Goal: Task Accomplishment & Management: Complete application form

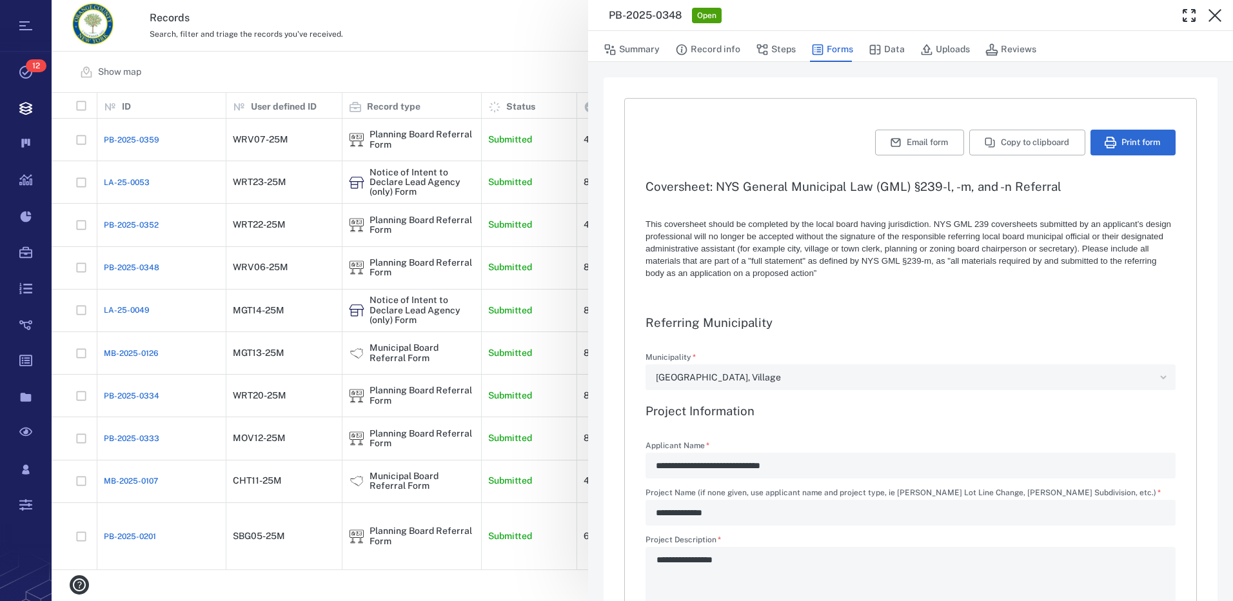
type textarea "*"
click at [718, 48] on button "Record info" at bounding box center [707, 49] width 65 height 24
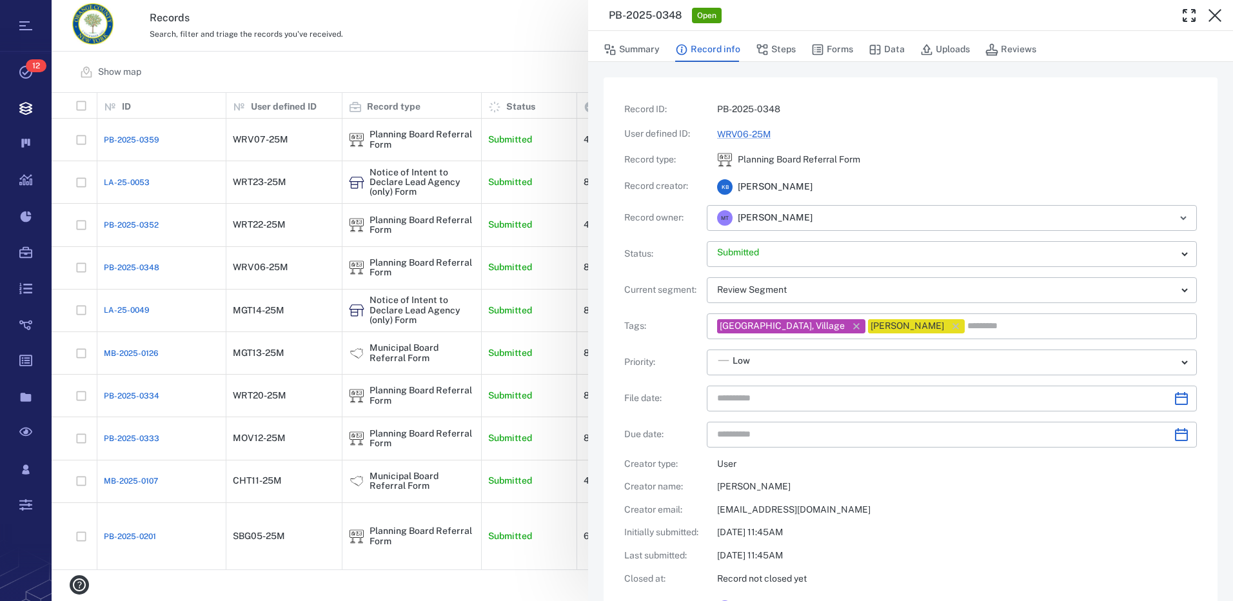
type input "**********"
click at [776, 47] on button "Steps" at bounding box center [776, 49] width 40 height 24
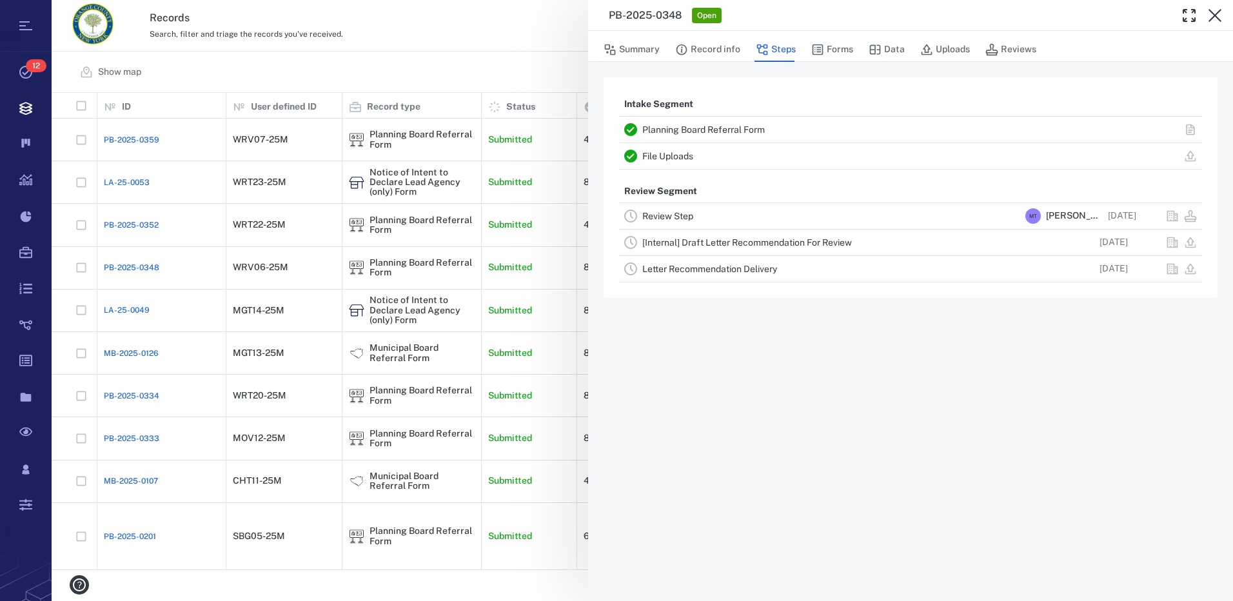
click at [687, 215] on link "Review Step" at bounding box center [667, 216] width 51 height 10
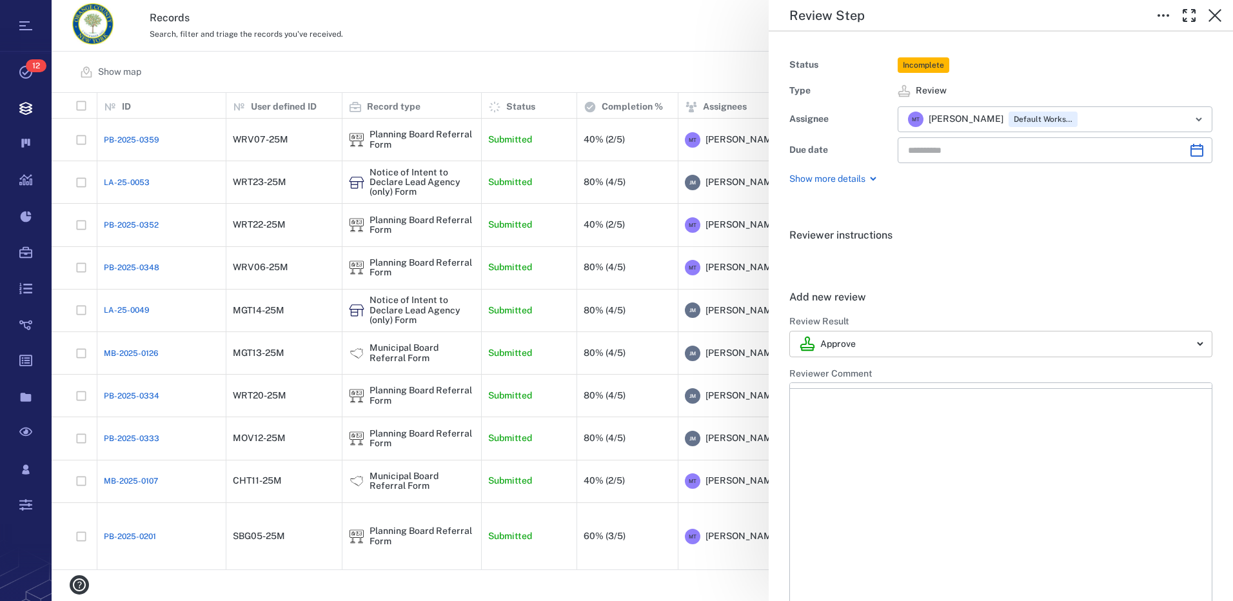
type input "**********"
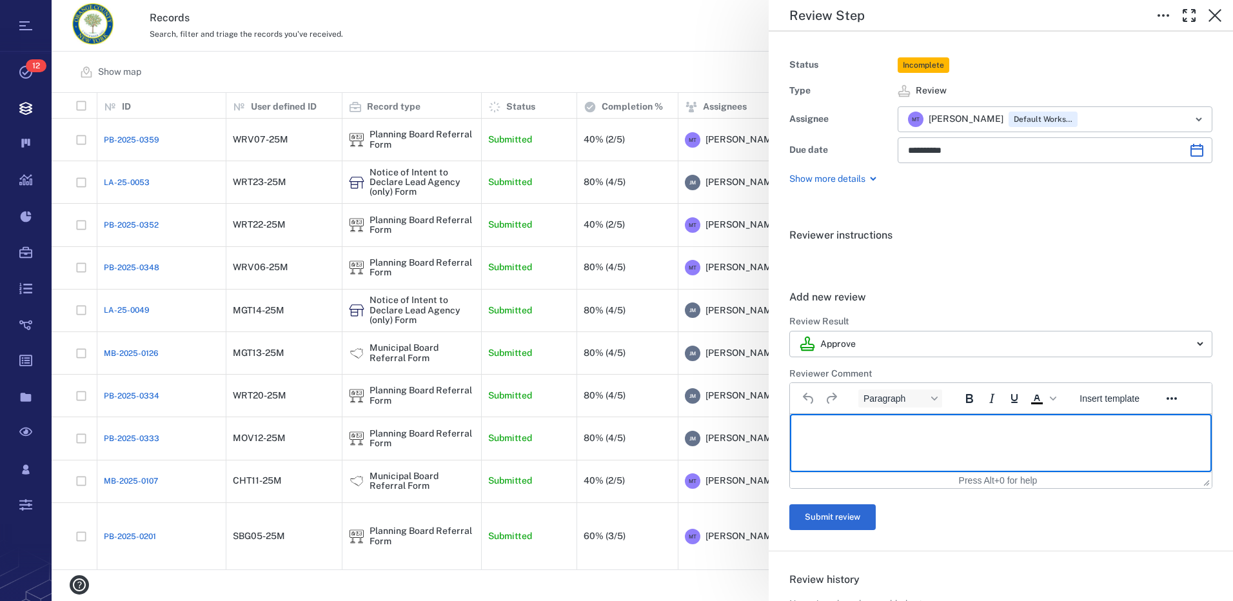
click at [852, 422] on html at bounding box center [1001, 430] width 422 height 32
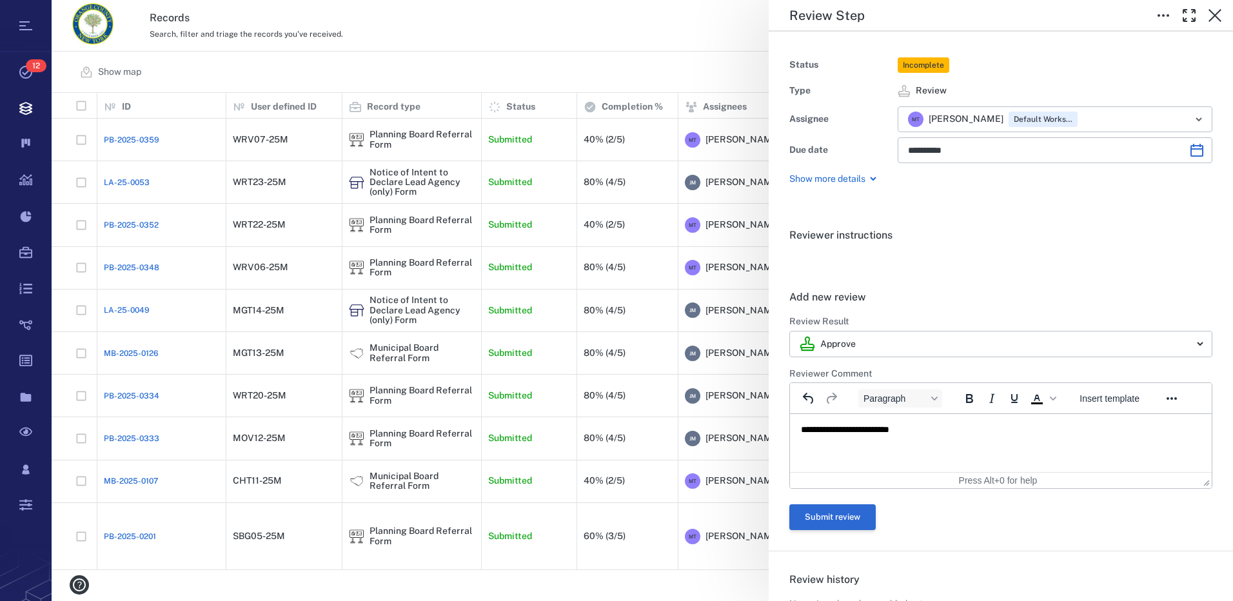
click at [830, 518] on button "Submit review" at bounding box center [832, 517] width 86 height 26
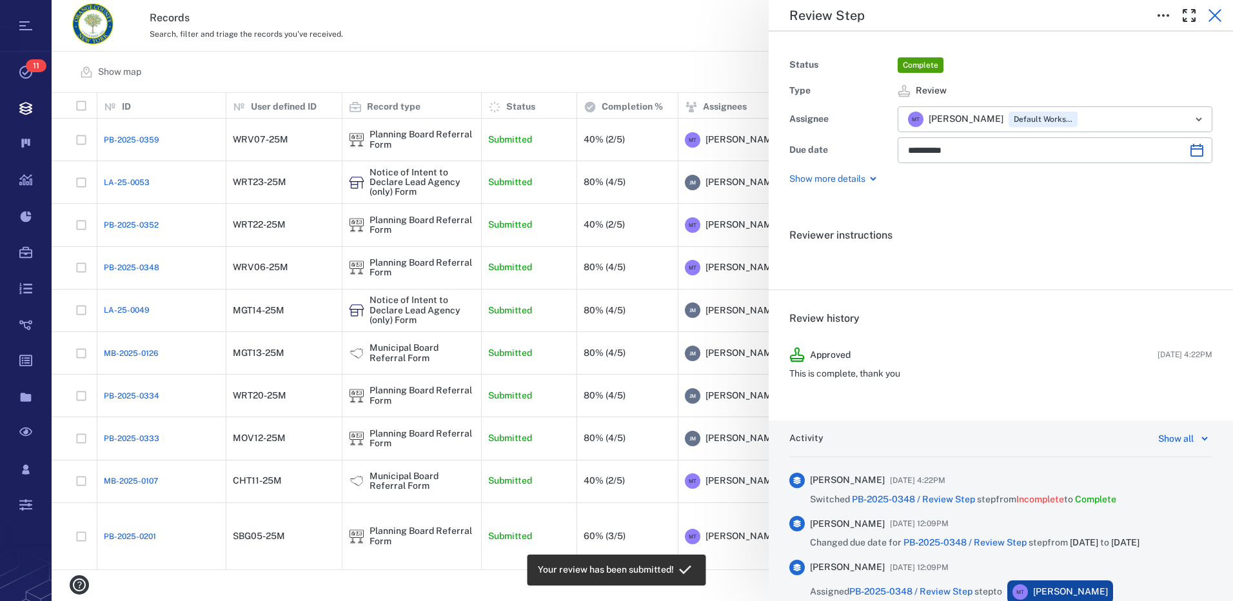
click at [1218, 14] on icon "button" at bounding box center [1214, 15] width 15 height 15
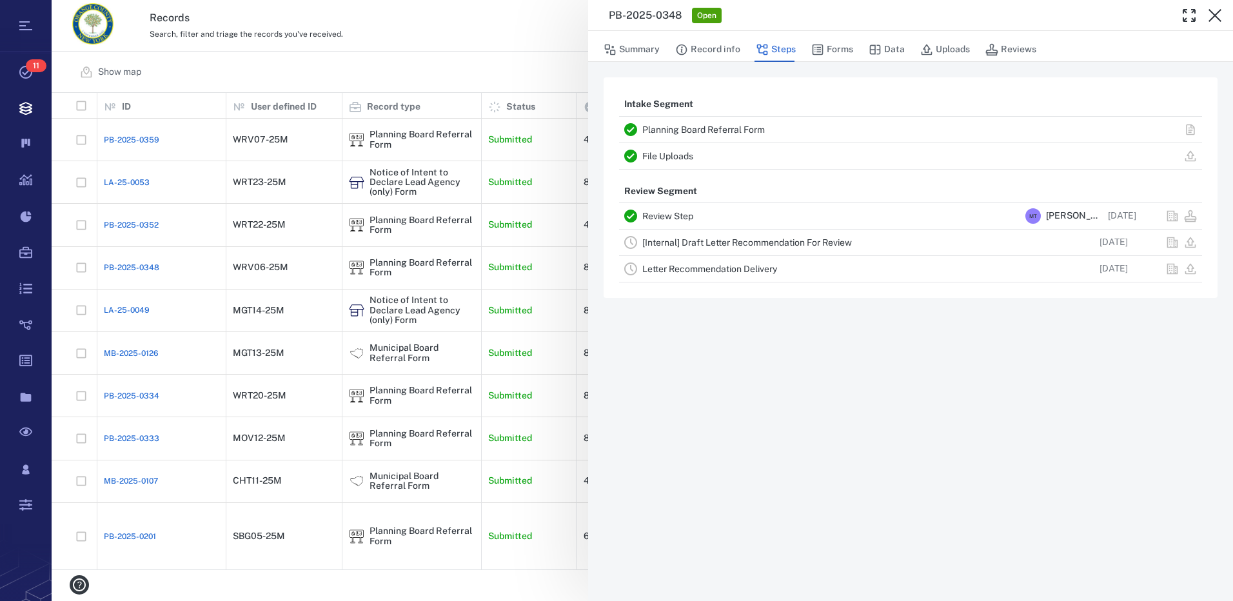
click at [767, 242] on link "[Internal] Draft Letter Recommendation For Review" at bounding box center [747, 242] width 210 height 10
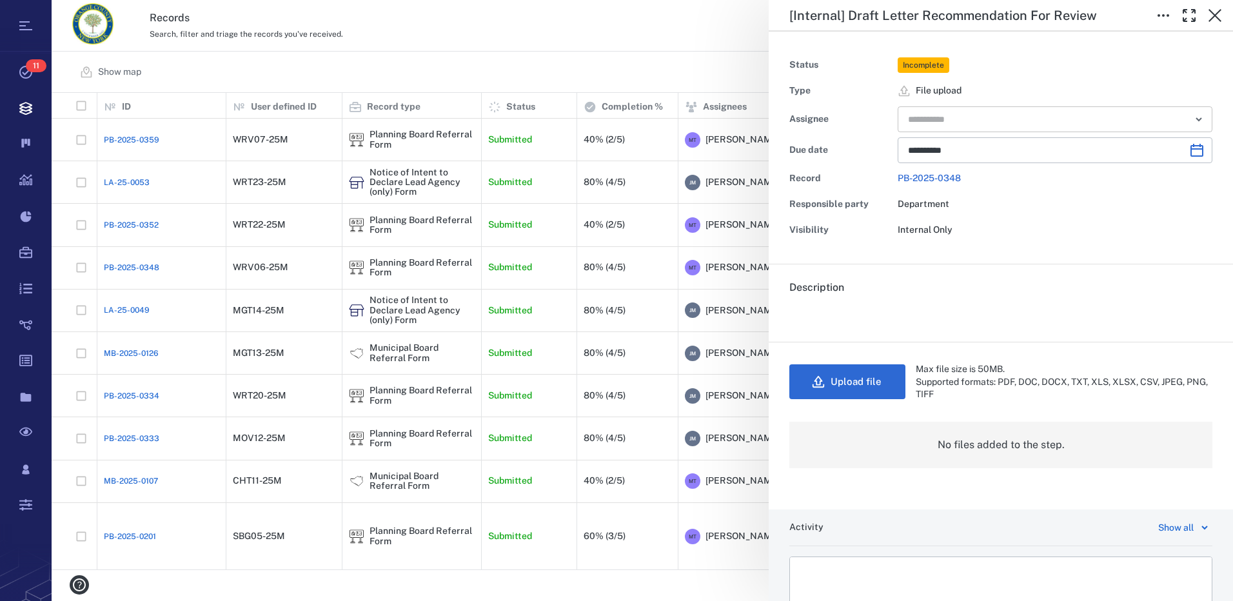
click at [1191, 119] on icon "Open" at bounding box center [1198, 119] width 15 height 15
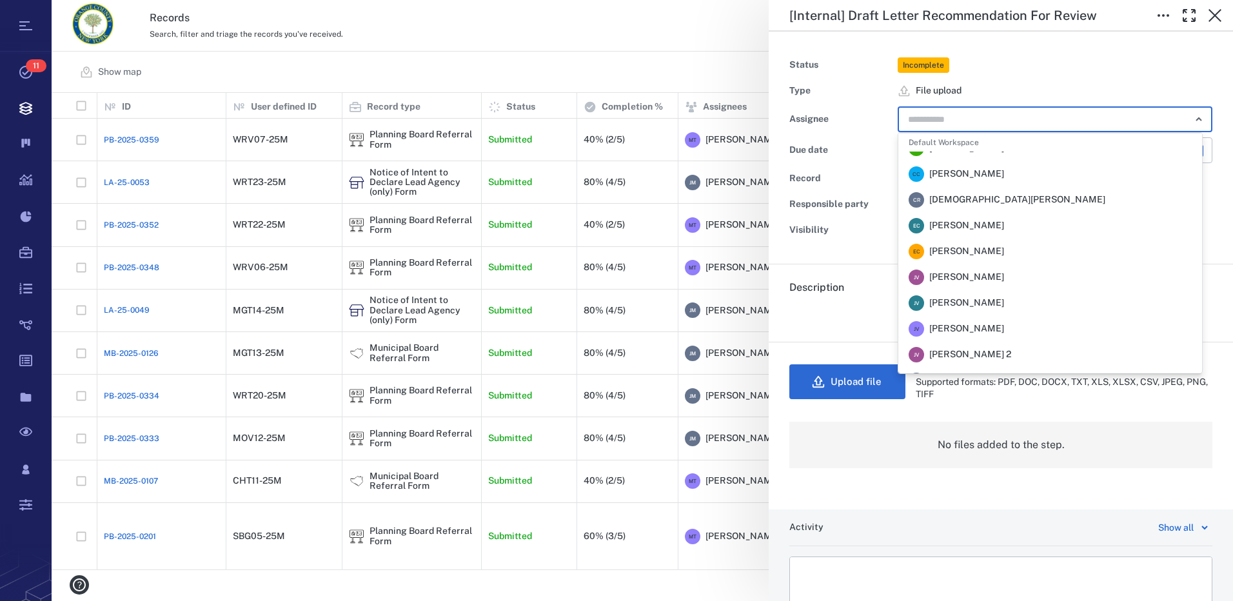
scroll to position [64, 0]
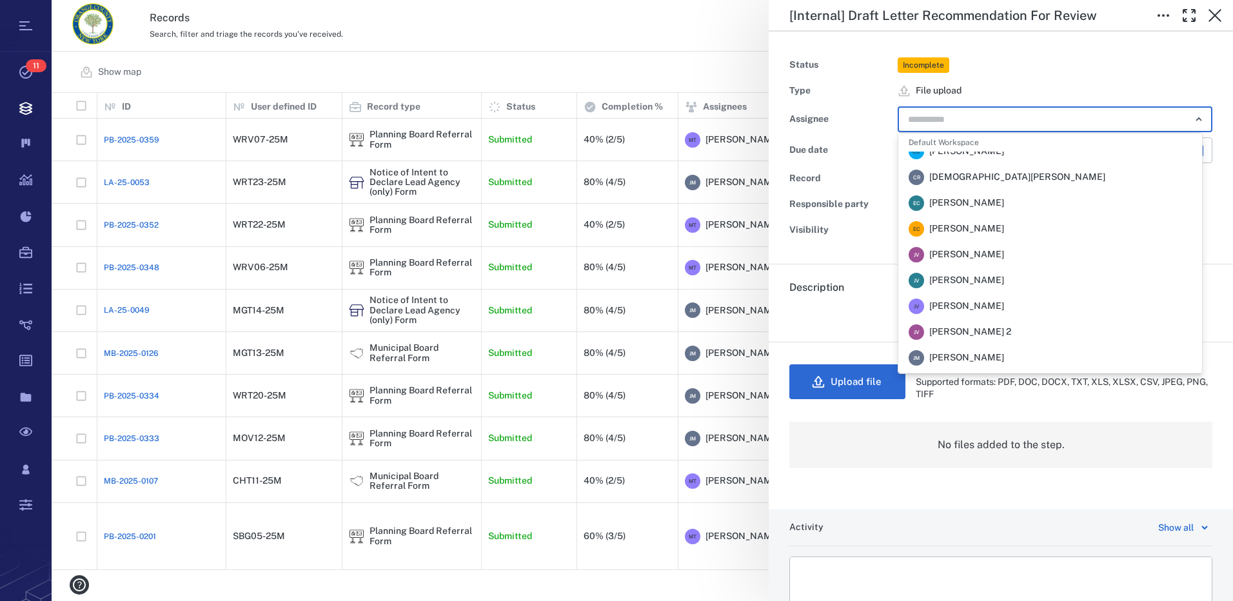
click at [969, 355] on span "[PERSON_NAME]" at bounding box center [966, 357] width 75 height 13
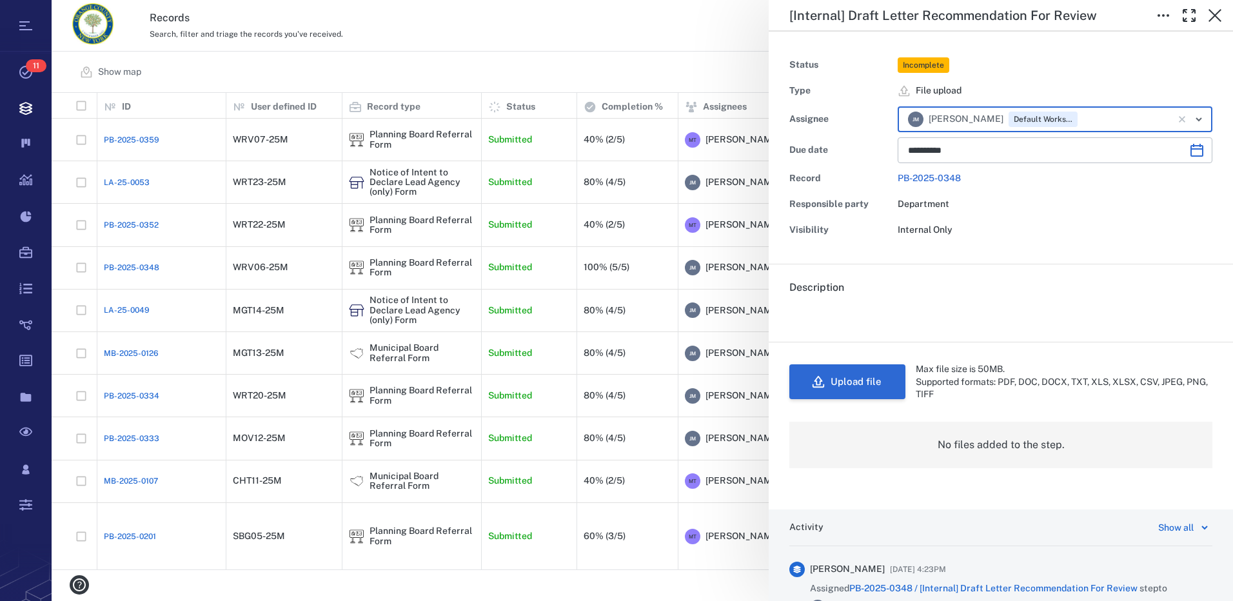
click at [846, 386] on button "Upload file" at bounding box center [847, 381] width 116 height 35
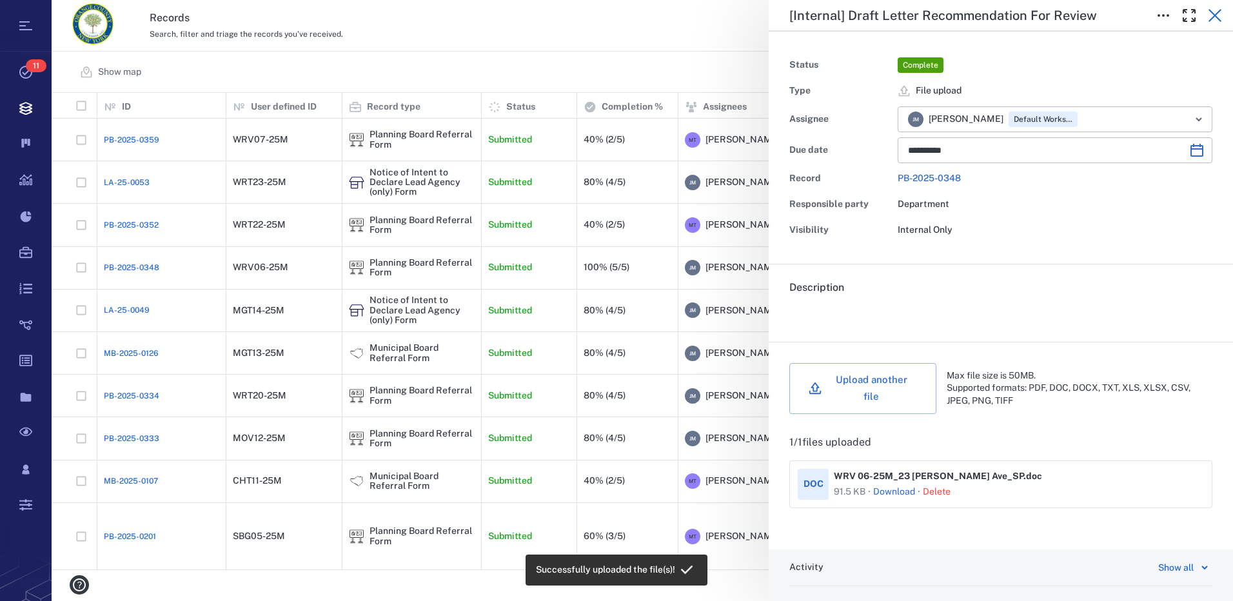
click at [1215, 9] on icon "button" at bounding box center [1214, 15] width 15 height 15
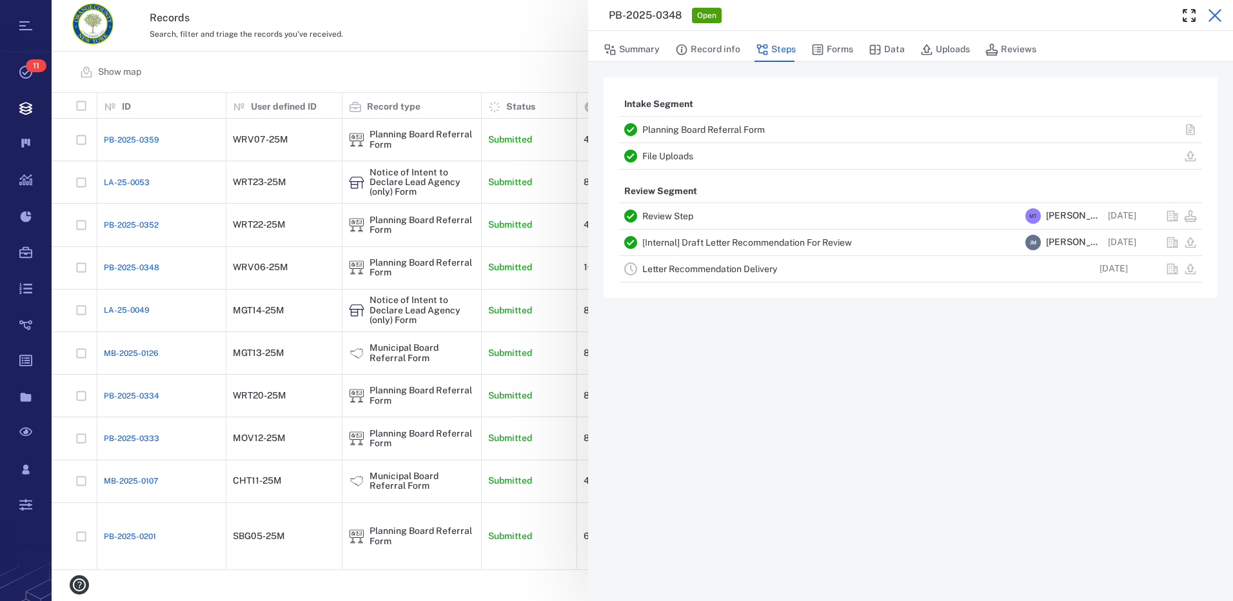
click at [1218, 14] on icon "button" at bounding box center [1214, 15] width 15 height 15
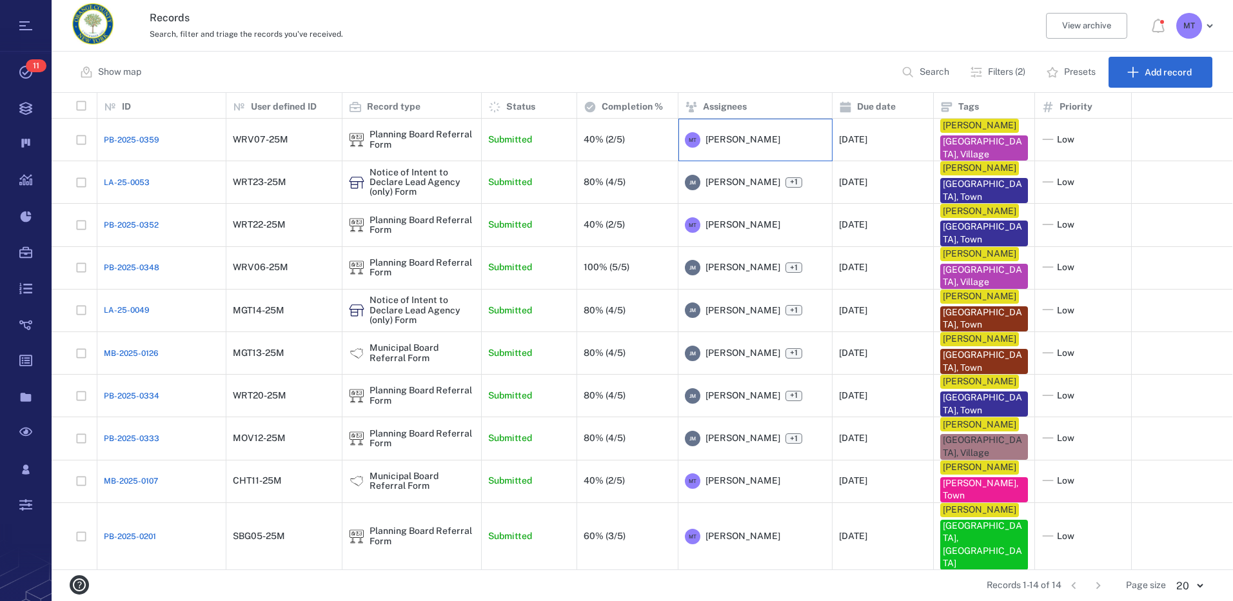
click at [716, 140] on span "[PERSON_NAME]" at bounding box center [742, 139] width 75 height 13
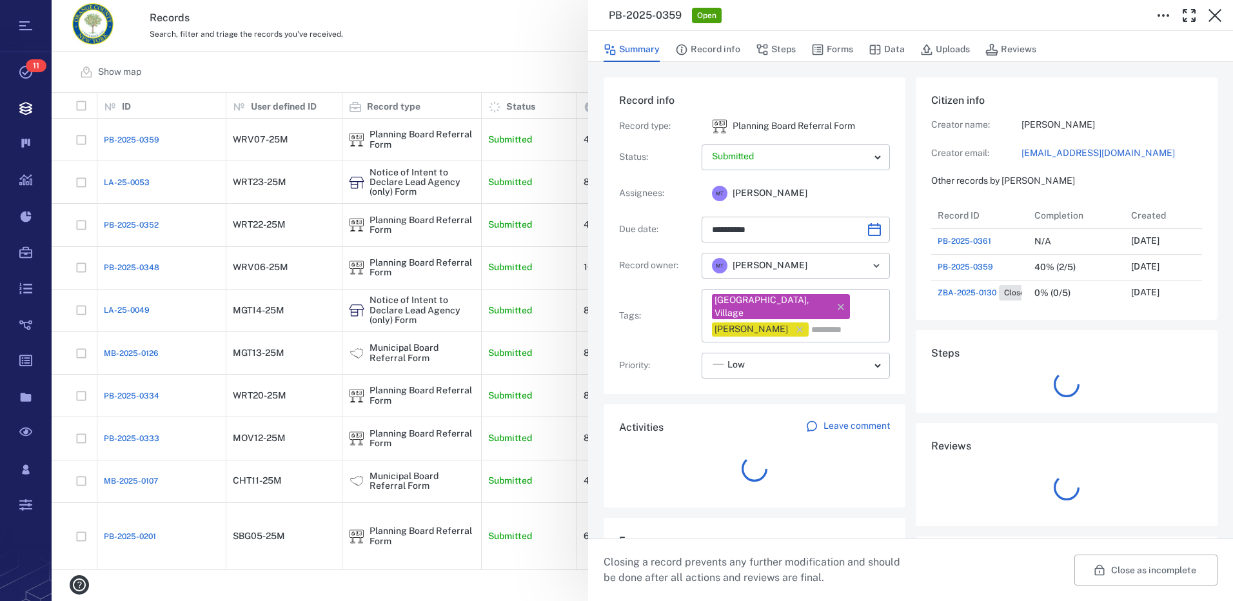
scroll to position [464, 246]
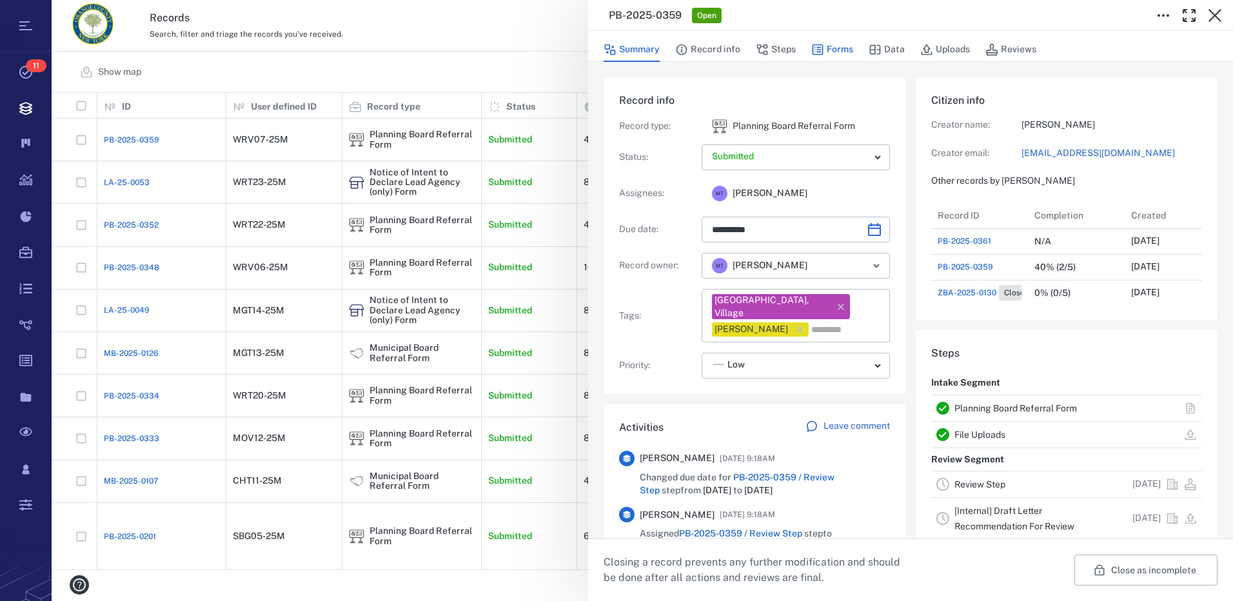
click at [846, 44] on button "Forms" at bounding box center [832, 49] width 42 height 24
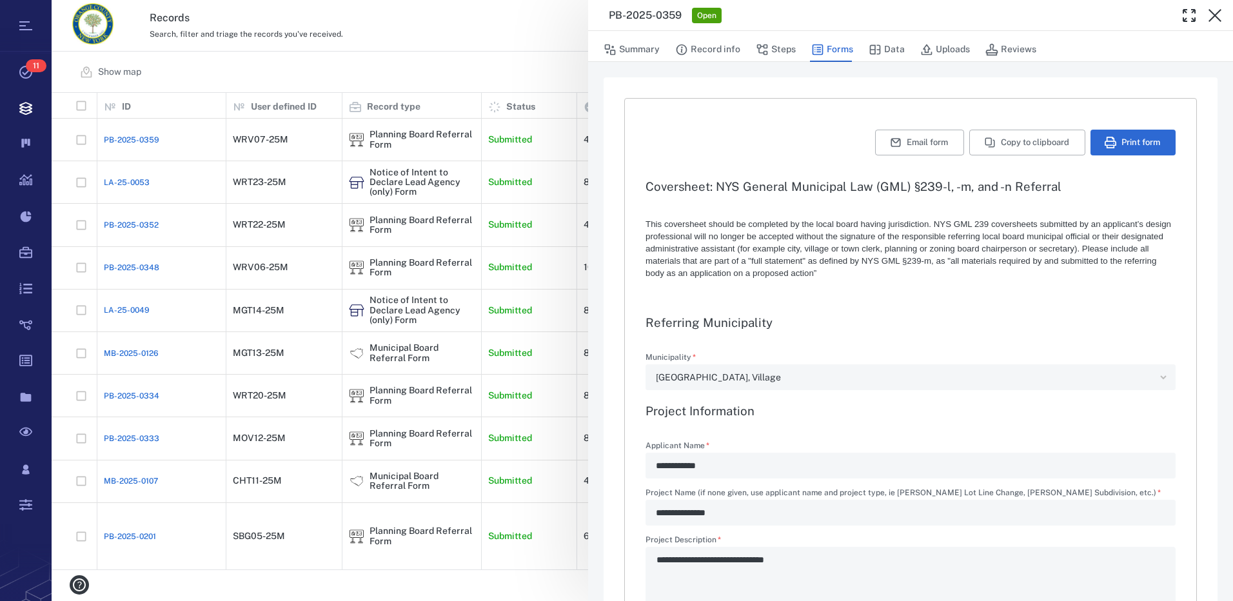
type textarea "*"
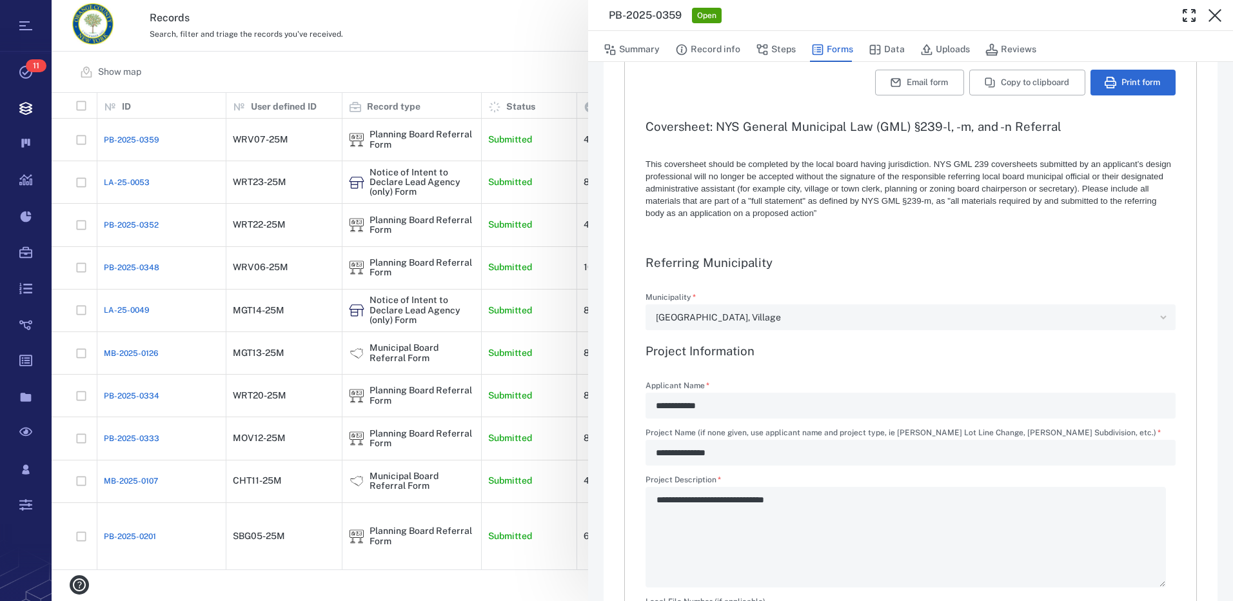
scroll to position [193, 0]
